Goal: Task Accomplishment & Management: Complete application form

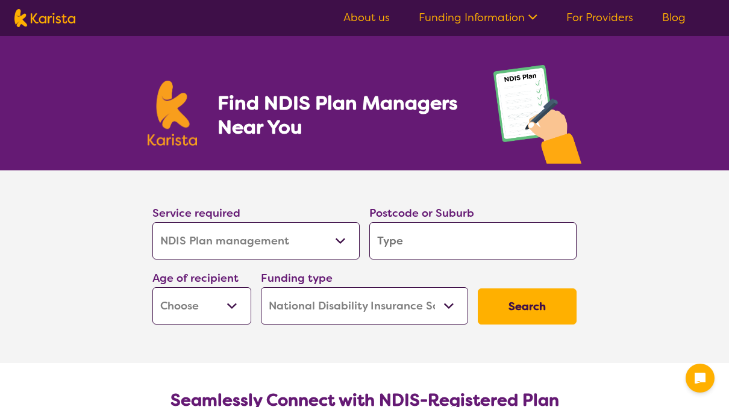
select select "NDIS Plan management"
select select "NDIS"
select select "NDIS Plan management"
select select "NDIS"
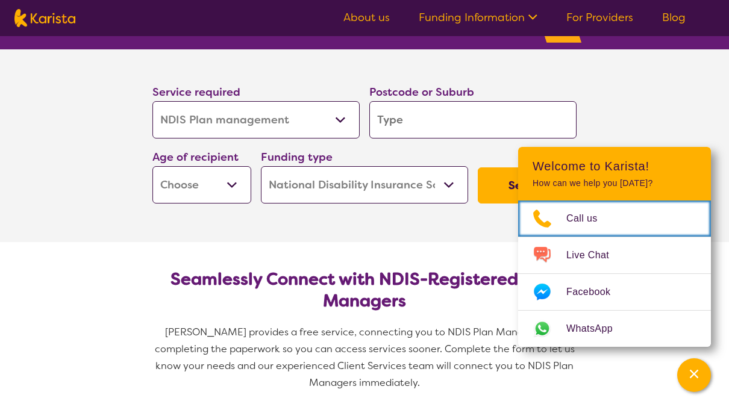
scroll to position [84, 0]
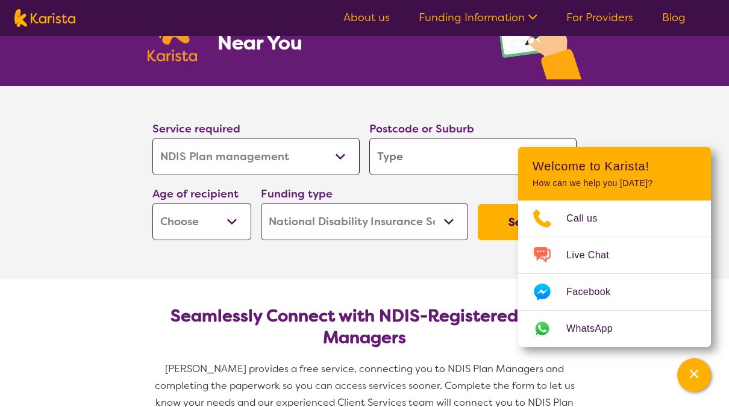
click at [402, 149] on input "search" at bounding box center [472, 156] width 207 height 37
type input "2"
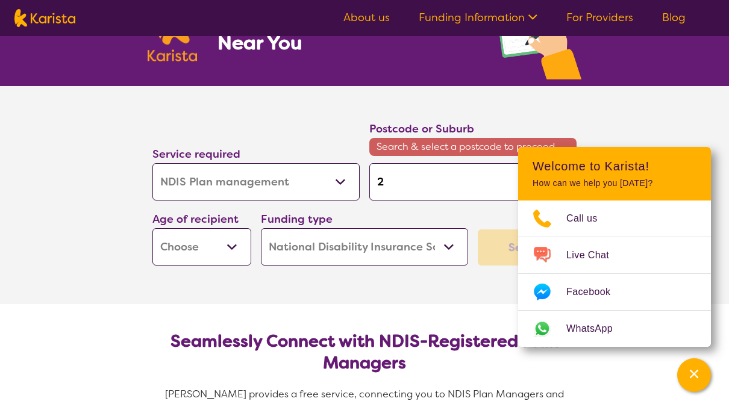
type input "21"
type input "214"
type input "2141"
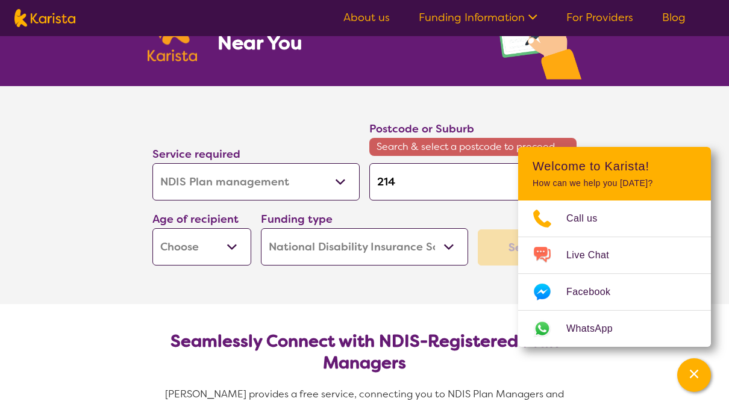
type input "2141"
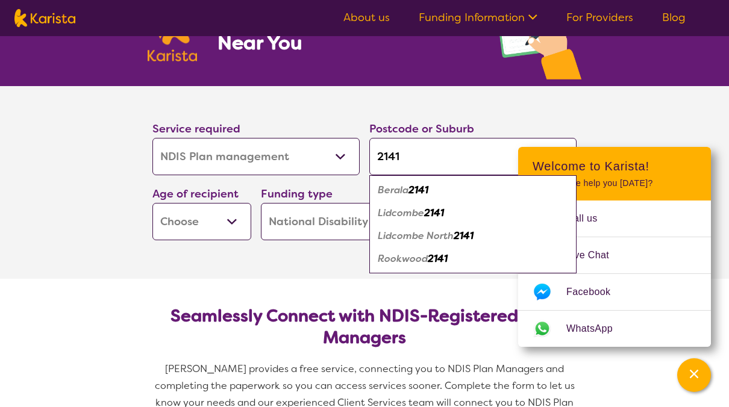
type input "2141"
click at [478, 204] on button "Search" at bounding box center [527, 222] width 99 height 36
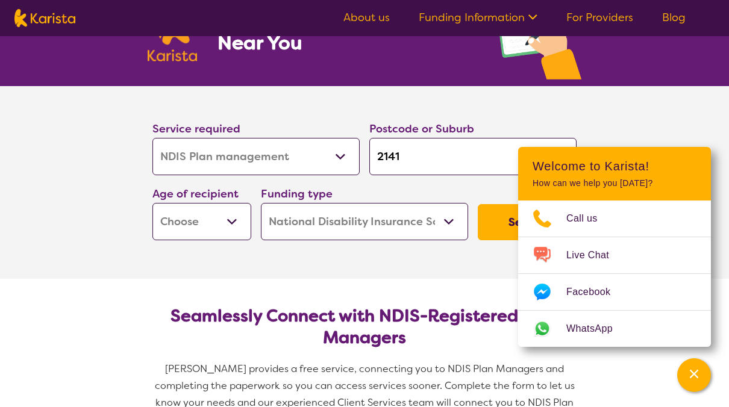
click at [232, 223] on select "Early Childhood - 0 to 9 Child - 10 to 11 Adolescent - 12 to 17 Adult - 18 to 6…" at bounding box center [201, 221] width 99 height 37
select select "AD"
click at [152, 203] on select "Early Childhood - 0 to 9 Child - 10 to 11 Adolescent - 12 to 17 Adult - 18 to 6…" at bounding box center [201, 221] width 99 height 37
select select "AD"
click at [499, 220] on button "Search" at bounding box center [527, 222] width 99 height 36
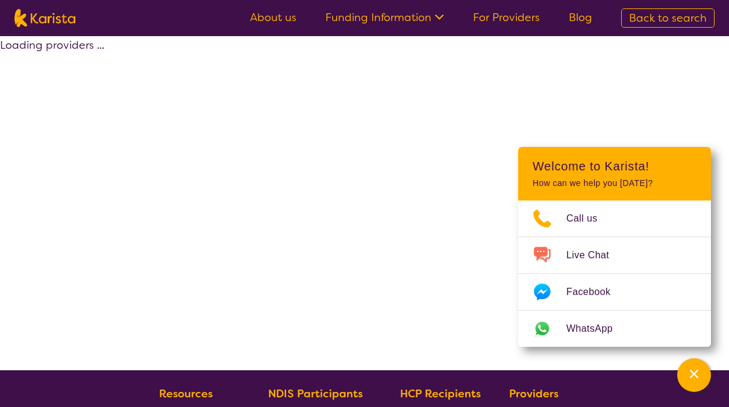
select select "by_score"
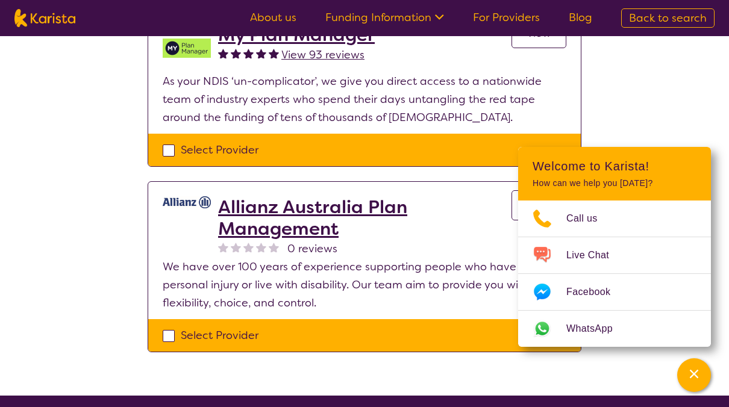
scroll to position [1036, 0]
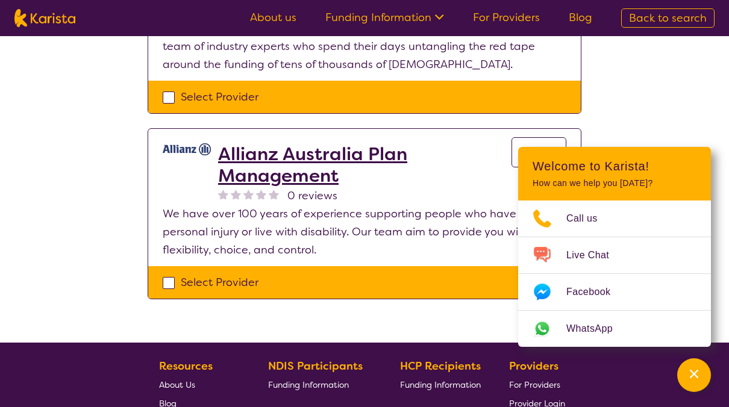
click at [292, 146] on h2 "Allianz Australia Plan Management" at bounding box center [364, 164] width 293 height 43
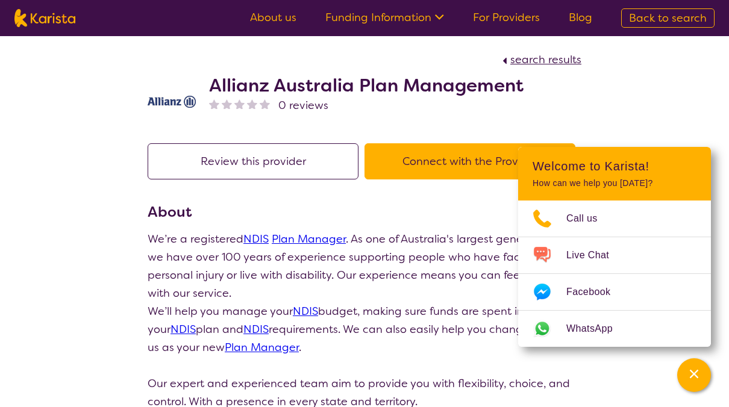
click at [413, 159] on button "Connect with the Provider" at bounding box center [469, 161] width 211 height 36
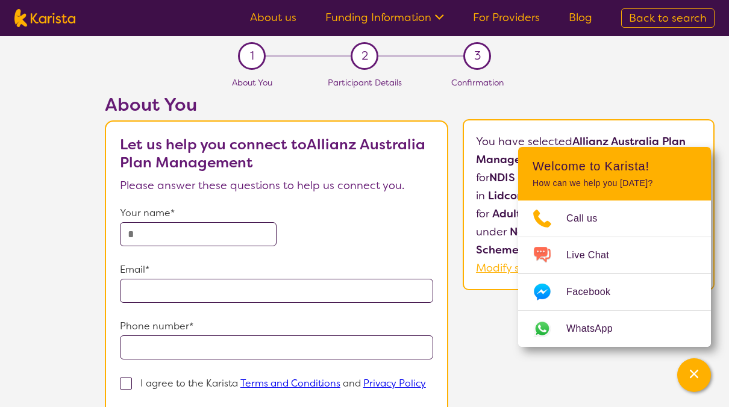
click at [155, 241] on input "text" at bounding box center [198, 234] width 157 height 24
type input "******"
type input "**********"
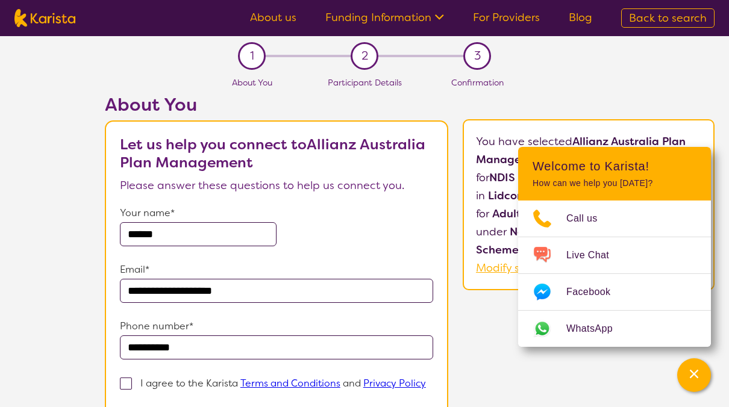
click at [129, 381] on span at bounding box center [126, 384] width 12 height 12
click at [128, 398] on input "I agree to the Karista Terms and Conditions and Privacy Policy" at bounding box center [124, 402] width 8 height 8
checkbox input "true"
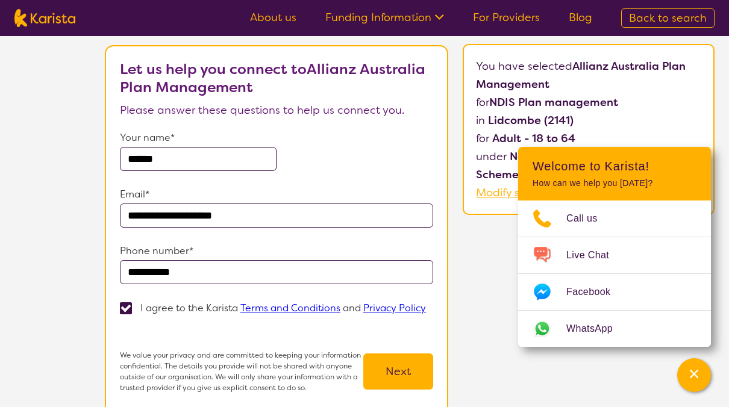
scroll to position [96, 0]
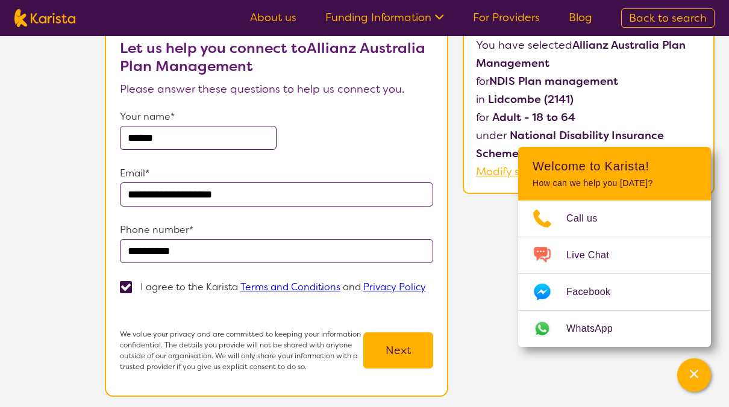
click at [389, 332] on button "Next" at bounding box center [398, 350] width 70 height 36
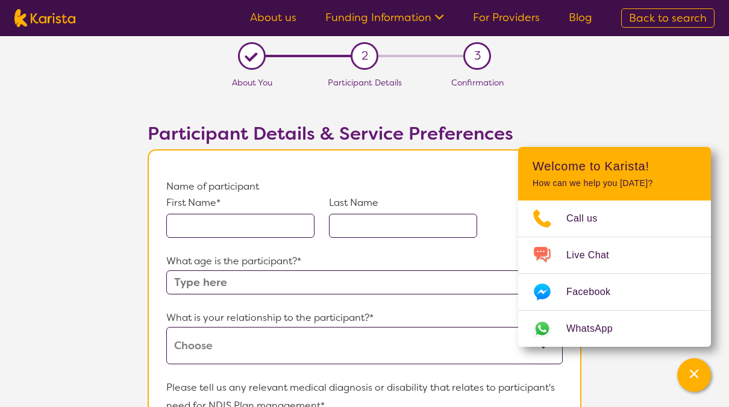
click at [260, 225] on input "text" at bounding box center [240, 226] width 148 height 24
type input "te Ahu"
type input "kereopa"
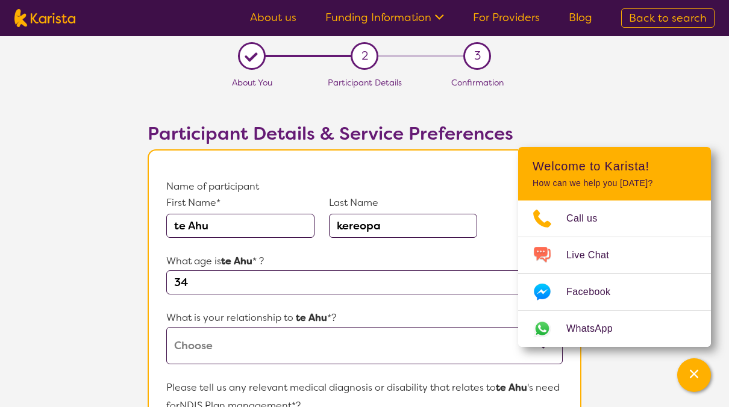
type input "34"
click at [255, 354] on select "This request is for myself I am their parent I am their child I am their spouse…" at bounding box center [364, 345] width 396 height 37
click at [166, 327] on select "This request is for myself I am their parent I am their child I am their spouse…" at bounding box center [364, 345] width 396 height 37
select select "This request is for myself"
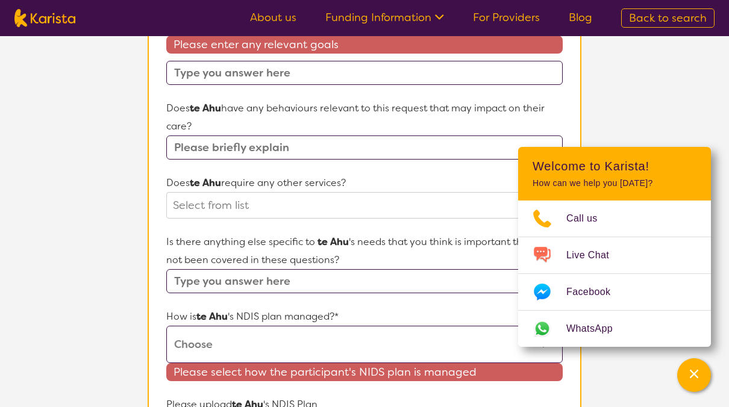
scroll to position [673, 0]
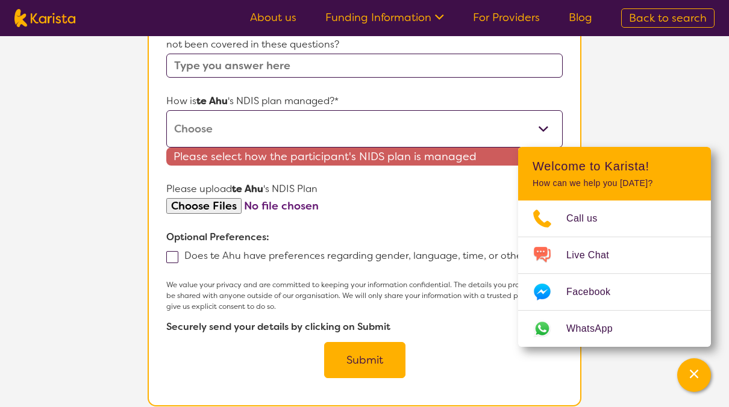
click at [170, 253] on span at bounding box center [172, 257] width 12 height 12
click at [531, 253] on input "Does te Ahu have preferences regarding gender, language, time, or other?" at bounding box center [535, 255] width 8 height 8
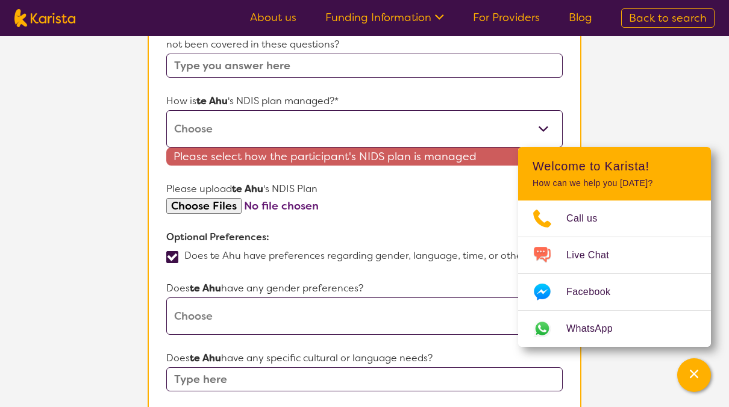
click at [170, 249] on label "Does te Ahu have preferences regarding gender, language, time, or other?" at bounding box center [352, 255] width 372 height 13
click at [531, 251] on input "Does te Ahu have preferences regarding gender, language, time, or other?" at bounding box center [535, 255] width 8 height 8
checkbox input "false"
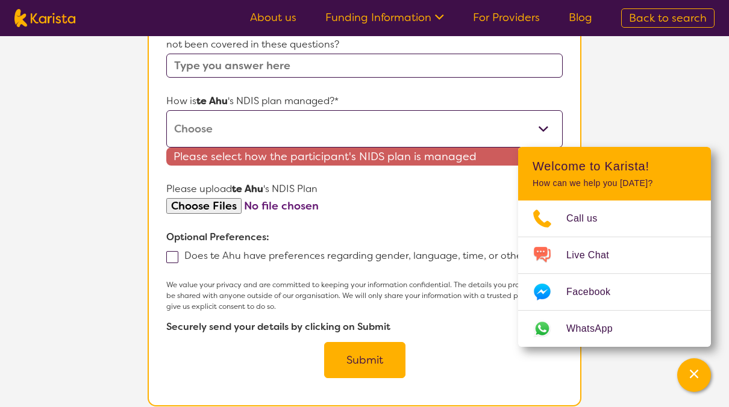
click at [360, 359] on button "Submit" at bounding box center [364, 360] width 81 height 36
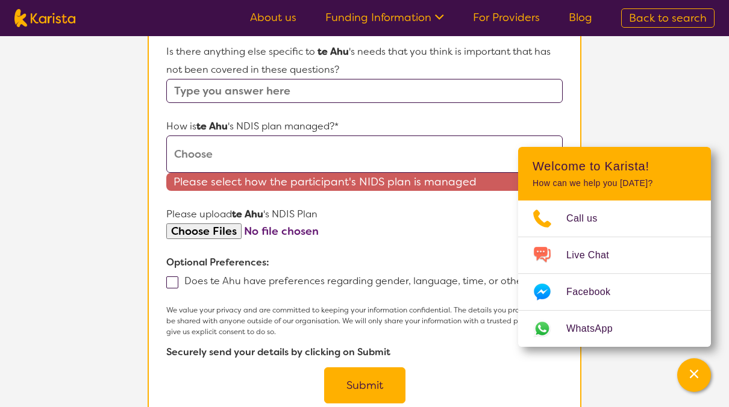
scroll to position [223, 0]
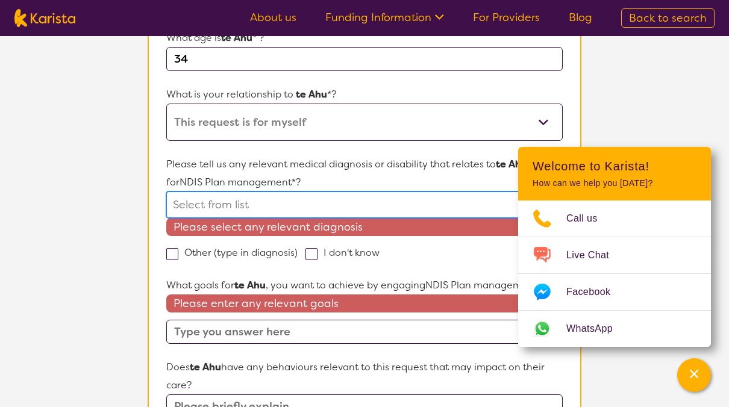
type input "s"
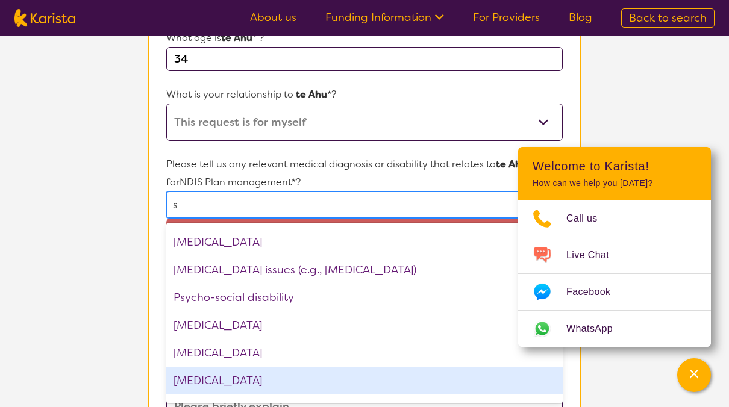
scroll to position [1216, 0]
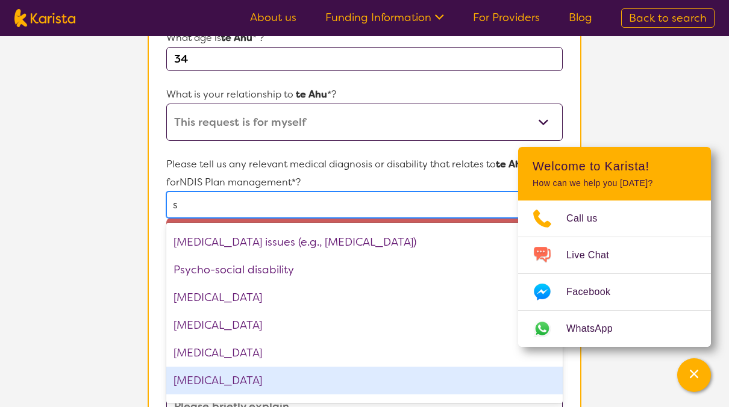
click at [205, 387] on div "Schizophrenia" at bounding box center [364, 381] width 396 height 28
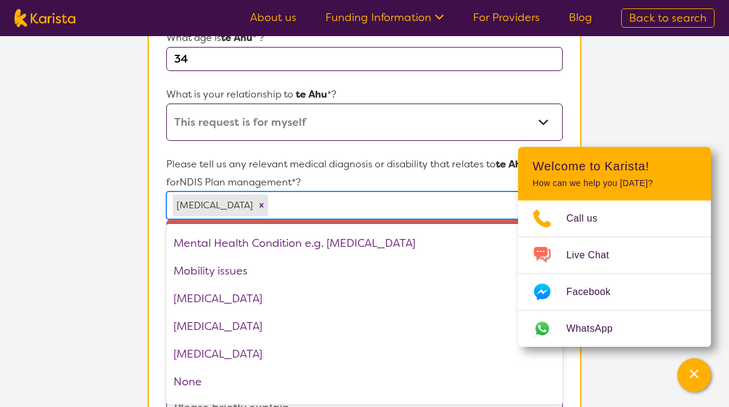
scroll to position [1604, 0]
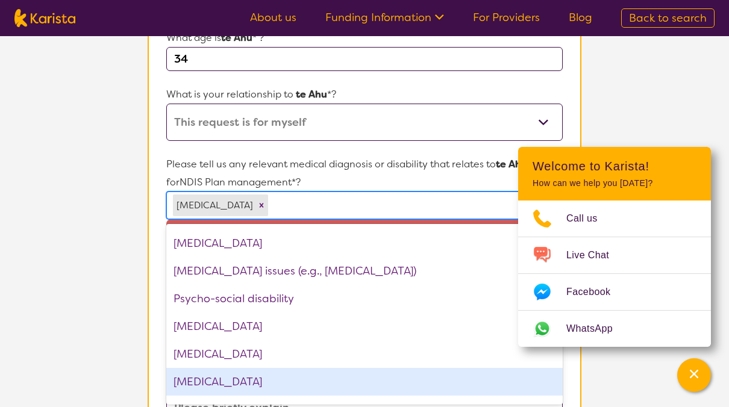
click at [205, 387] on div "Sarcopenia" at bounding box center [364, 382] width 396 height 28
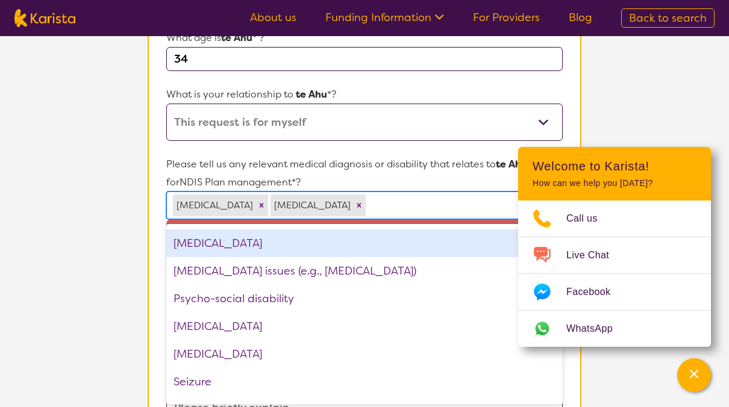
drag, startPoint x: 205, startPoint y: 387, endPoint x: 329, endPoint y: 229, distance: 199.9
click at [329, 229] on div "Acquired brain injury (ABI) ADHD Alzheimer’s Disease Amputee Anemia Anxiety Arr…" at bounding box center [364, 314] width 396 height 181
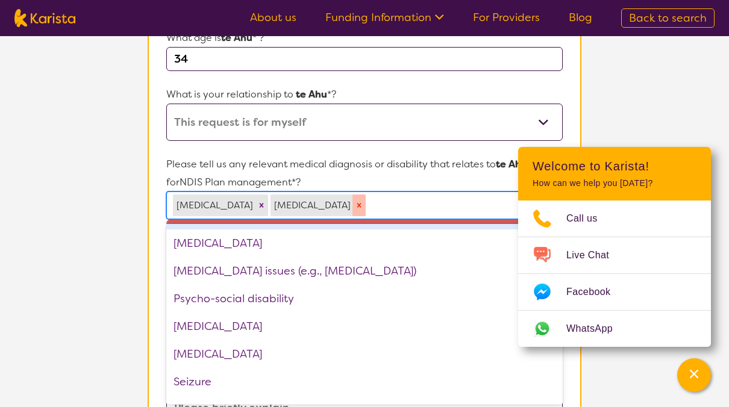
click at [355, 204] on icon "Remove Sarcopenia" at bounding box center [359, 205] width 8 height 8
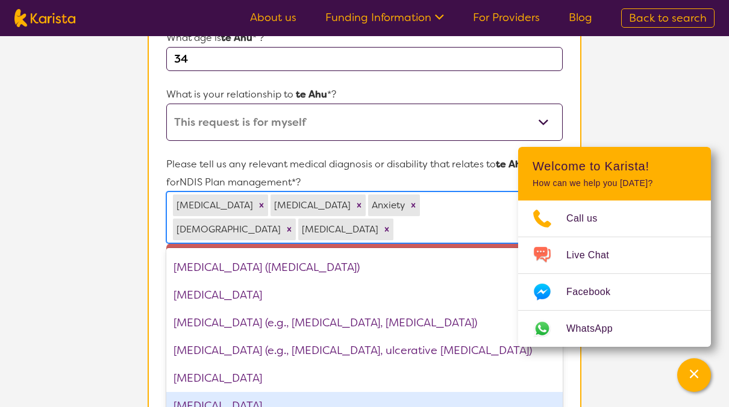
scroll to position [911, 0]
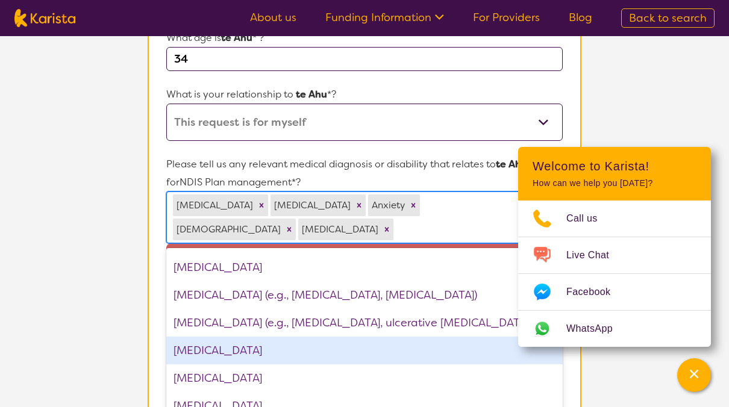
click at [240, 337] on div "Intellectual Disability" at bounding box center [364, 351] width 396 height 28
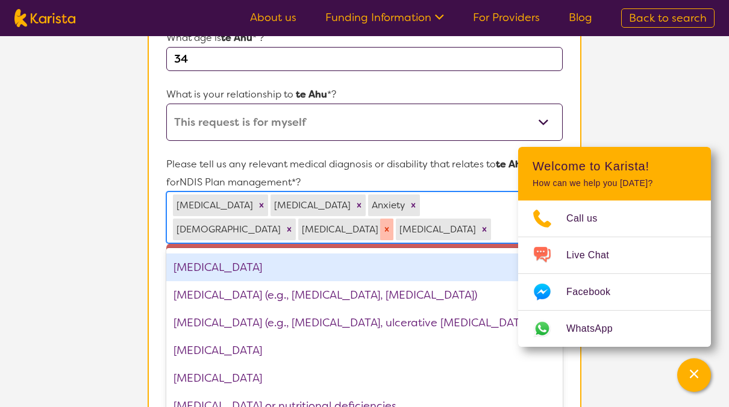
click at [391, 225] on icon "Remove Bipolar disorder" at bounding box center [386, 229] width 8 height 8
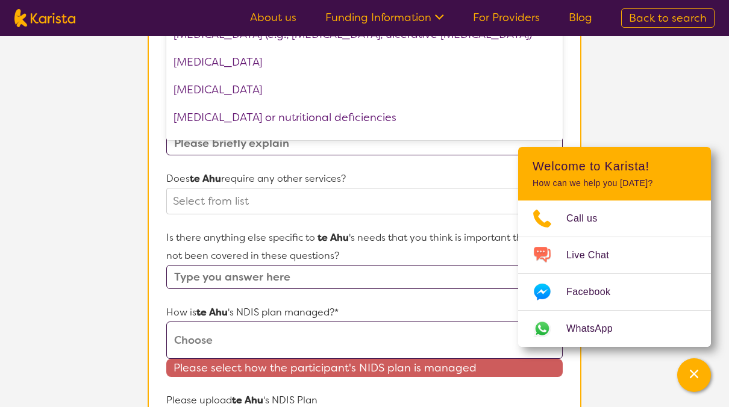
scroll to position [518, 0]
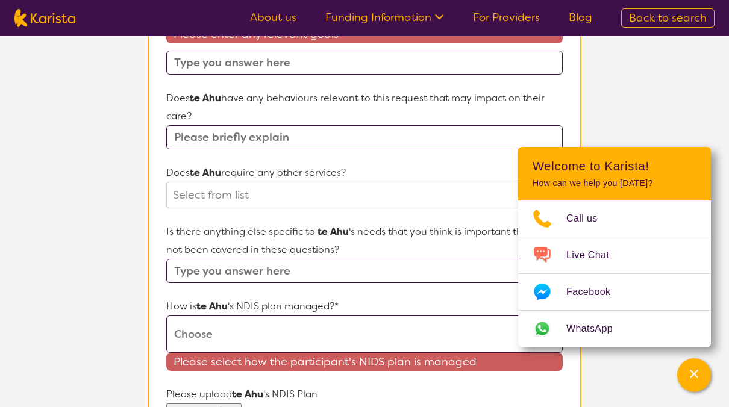
click at [320, 141] on input "text" at bounding box center [364, 137] width 396 height 24
click at [325, 130] on input "text" at bounding box center [364, 137] width 396 height 24
type input "no"
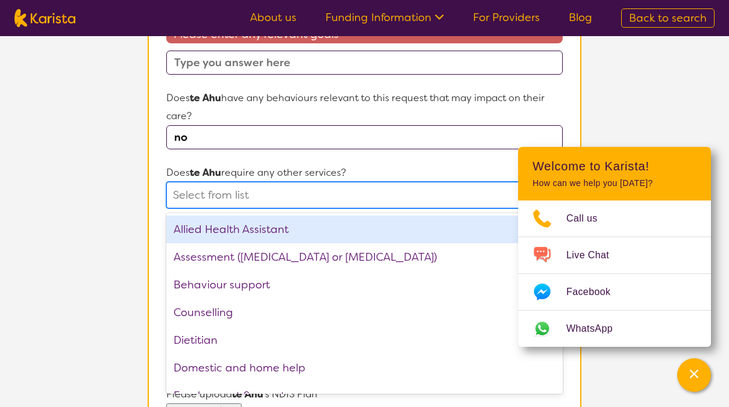
click at [296, 183] on div "Select from list" at bounding box center [353, 195] width 373 height 25
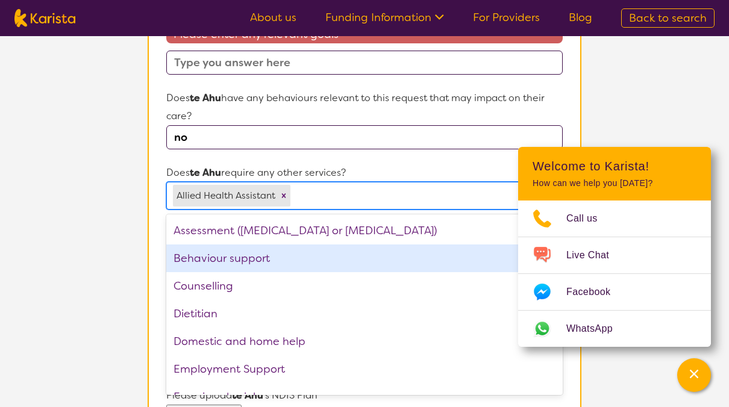
click at [289, 266] on div "Behaviour support" at bounding box center [364, 259] width 396 height 28
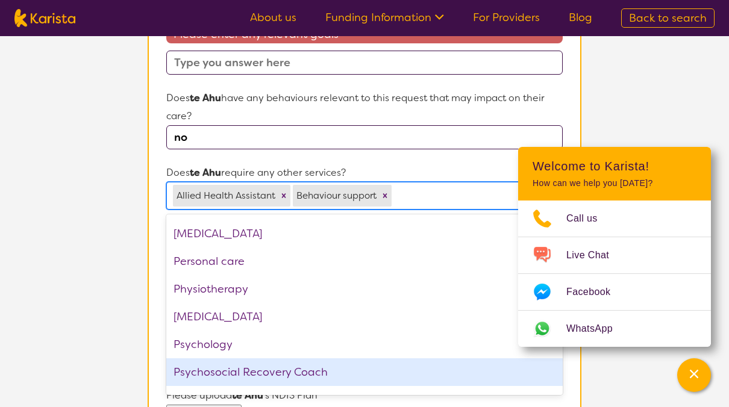
scroll to position [274, 0]
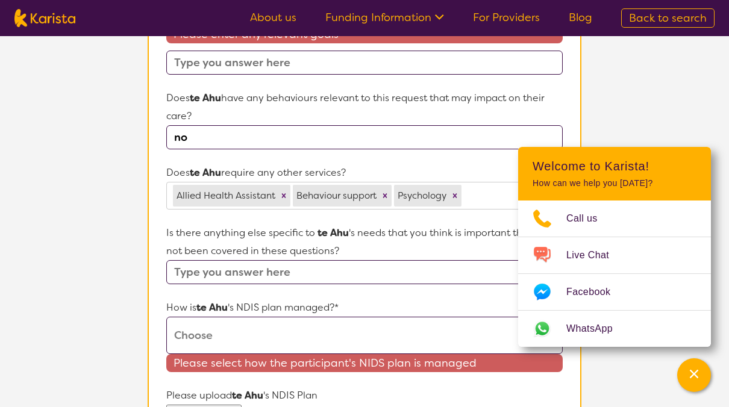
click at [249, 278] on input "text" at bounding box center [364, 272] width 396 height 24
click at [222, 317] on select "Self-managed NDIS plan Managed by a registered plan management provider (not th…" at bounding box center [364, 335] width 396 height 37
click at [166, 317] on select "Self-managed NDIS plan Managed by a registered plan management provider (not th…" at bounding box center [364, 335] width 396 height 37
select select "Plan Managed"
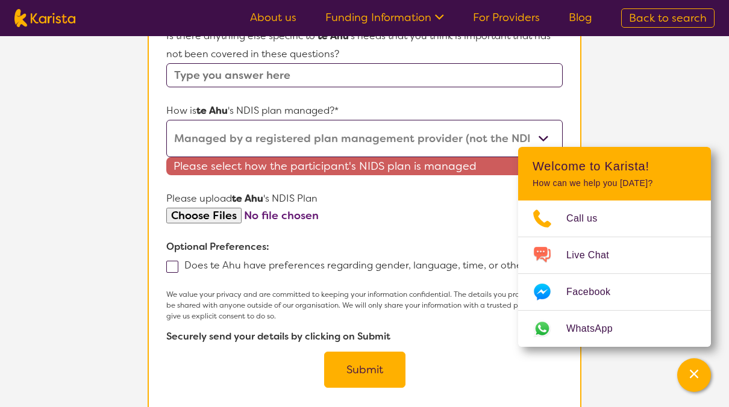
scroll to position [713, 0]
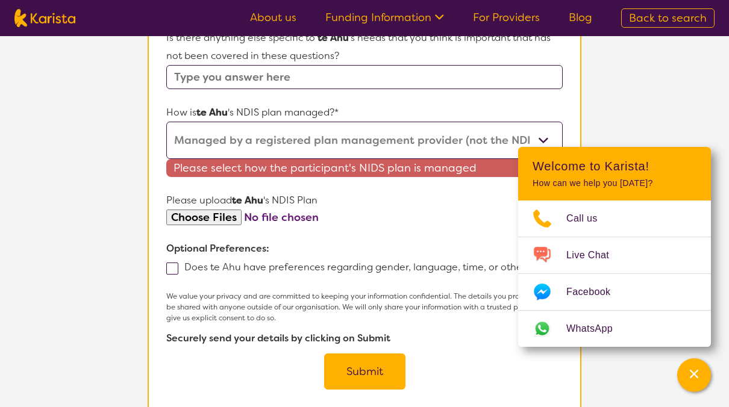
click at [379, 360] on button "Submit" at bounding box center [364, 372] width 81 height 36
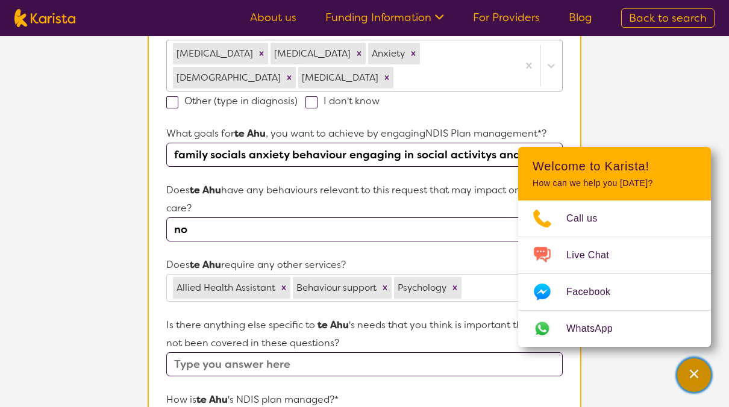
click at [694, 373] on icon "Channel Menu" at bounding box center [694, 374] width 8 height 8
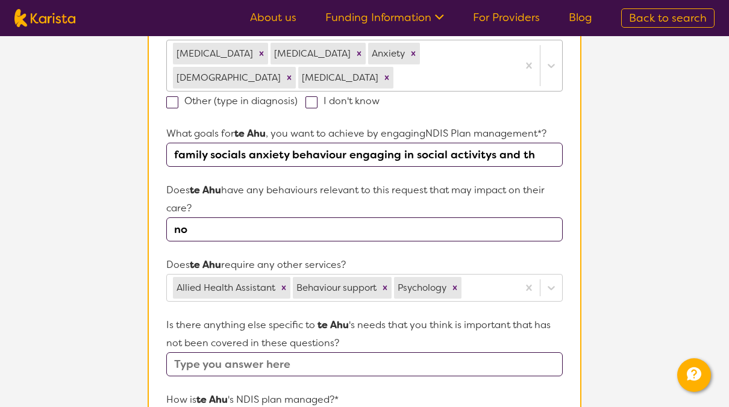
click at [533, 157] on input "family socials anxiety behaviour engaging in social activitys and th" at bounding box center [364, 155] width 396 height 24
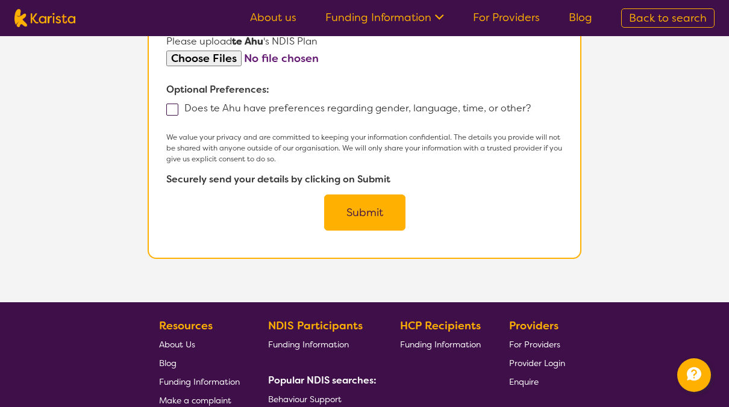
scroll to position [805, 0]
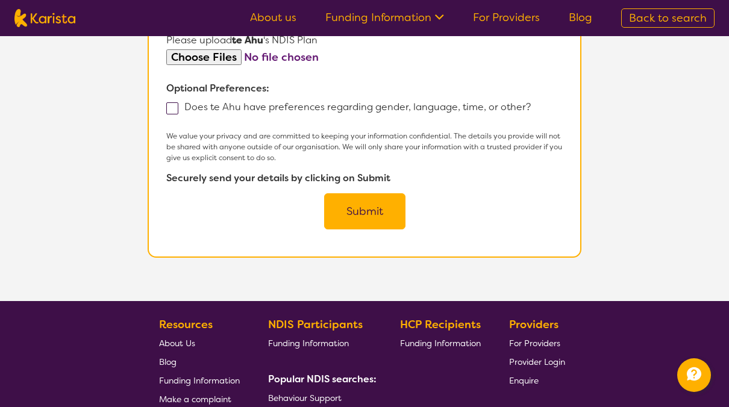
type input "family socials anxiety behaviour engaging in social activitys and throepy"
click at [370, 222] on button "Submit" at bounding box center [364, 211] width 81 height 36
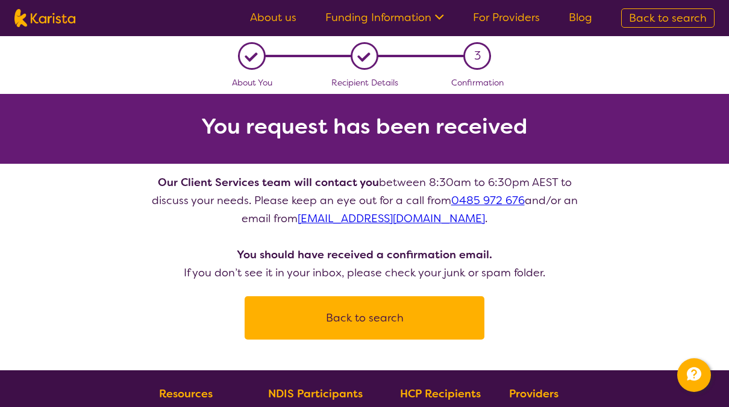
click at [548, 394] on b "Providers" at bounding box center [533, 394] width 49 height 14
click at [511, 22] on link "For Providers" at bounding box center [506, 17] width 67 height 14
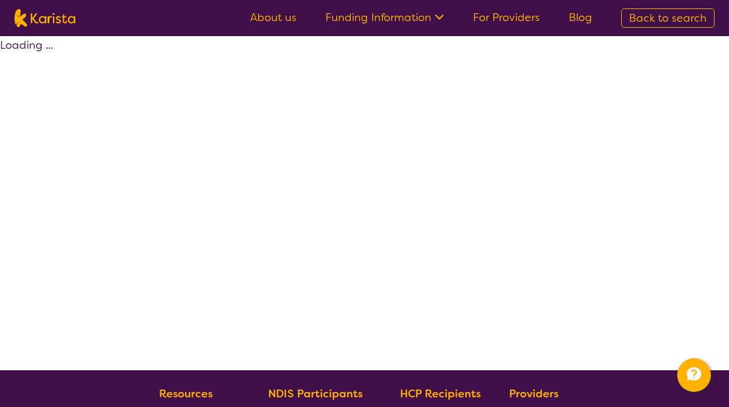
scroll to position [96, 0]
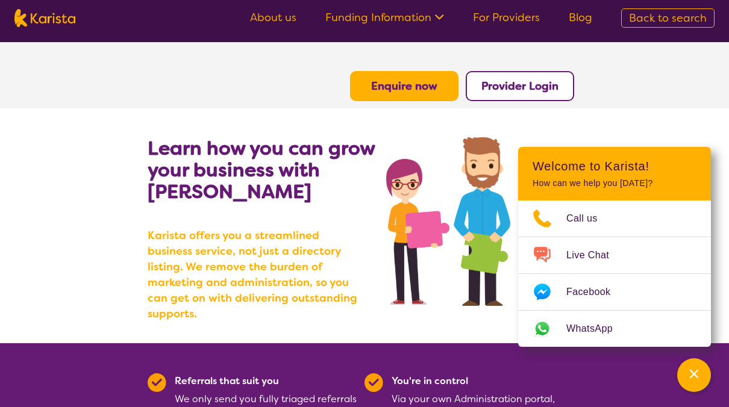
click at [423, 91] on b "Enquire now" at bounding box center [404, 86] width 66 height 14
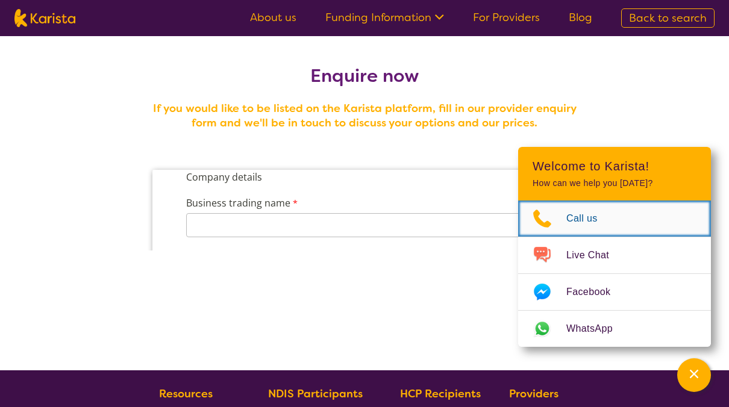
click at [559, 226] on icon "Choose channel" at bounding box center [542, 218] width 48 height 19
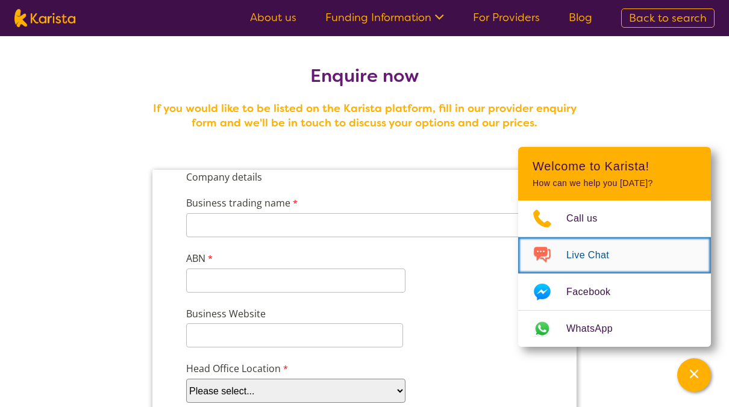
click at [592, 253] on span "Live Chat" at bounding box center [594, 255] width 57 height 18
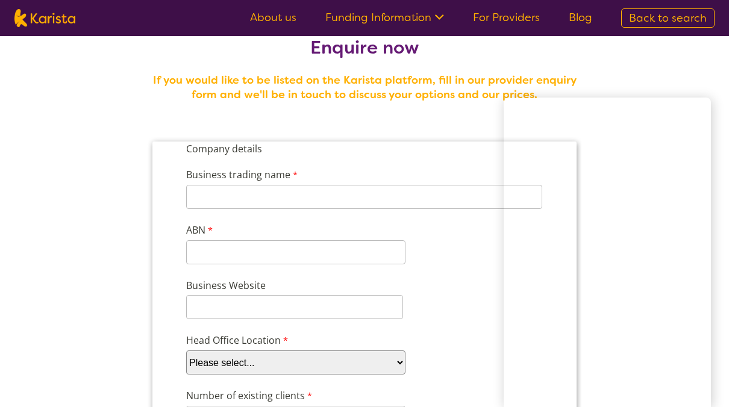
scroll to position [35, 0]
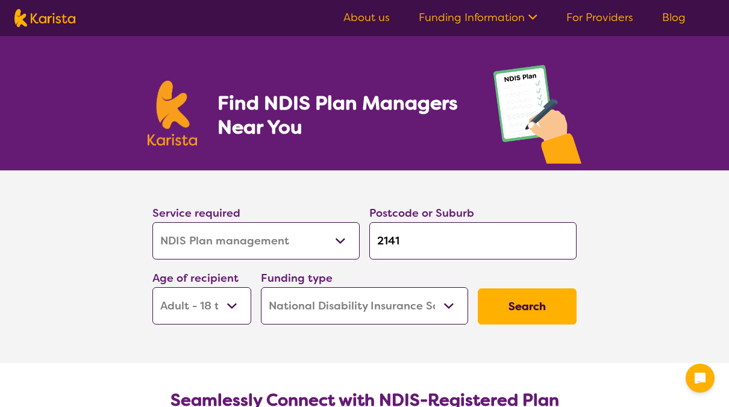
select select "NDIS Plan management"
select select "AD"
select select "NDIS"
select select "NDIS Plan management"
select select "AD"
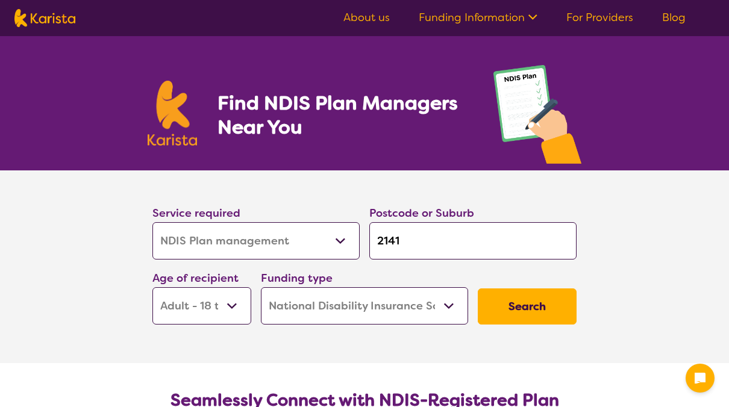
select select "NDIS"
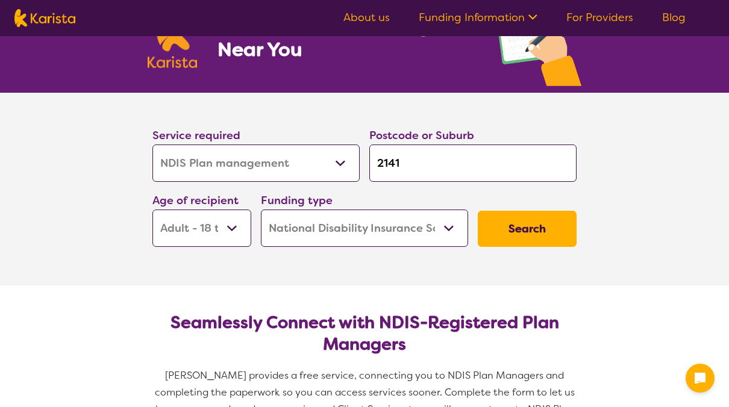
scroll to position [78, 0]
